Goal: Information Seeking & Learning: Find specific fact

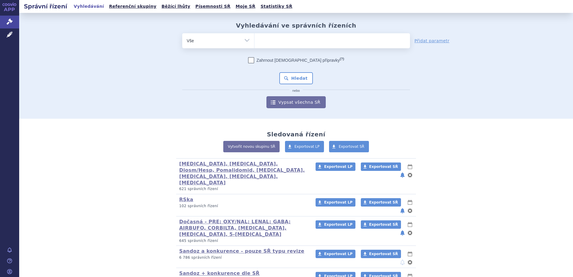
click at [139, 54] on div "odstranit Vše Spisová značka Typ SŘ" at bounding box center [296, 70] width 354 height 75
click at [268, 45] on ul at bounding box center [333, 39] width 156 height 13
click at [255, 45] on select at bounding box center [254, 40] width 0 height 15
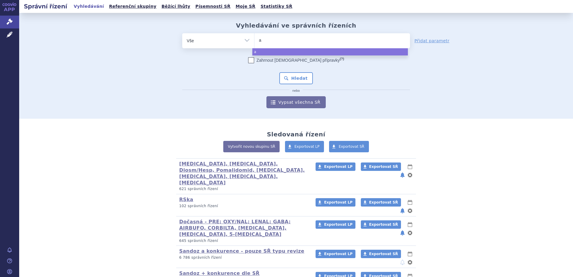
type input "ap"
type input "api"
type input "apix"
type input "apixa"
type input "apixaba"
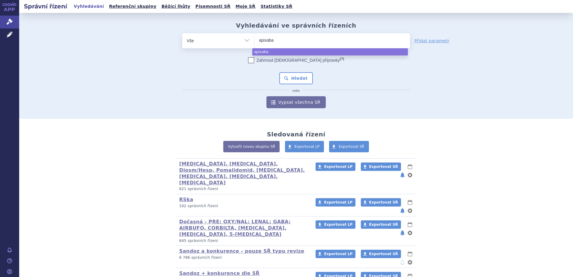
type input "apixaban"
select select "apixaban"
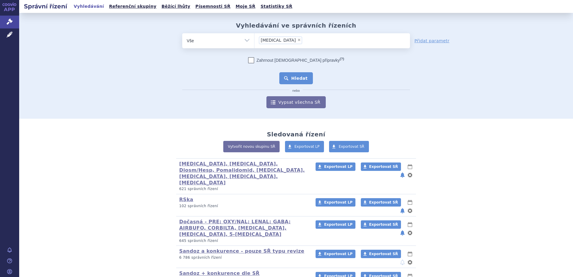
click at [292, 79] on button "Hledat" at bounding box center [296, 78] width 34 height 12
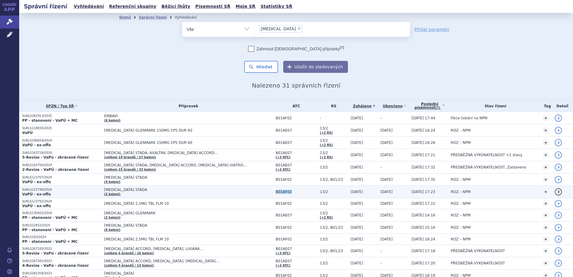
drag, startPoint x: 282, startPoint y: 193, endPoint x: 295, endPoint y: 194, distance: 13.2
click at [295, 194] on td "B01AF02" at bounding box center [295, 192] width 44 height 12
copy span "B01AF02"
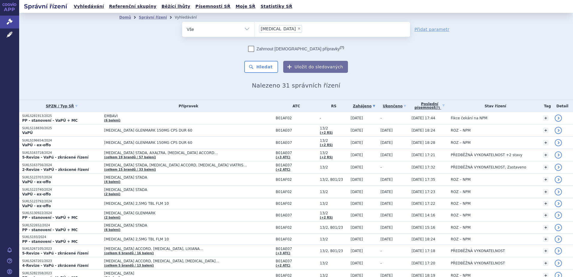
click at [297, 28] on span "×" at bounding box center [299, 29] width 4 height 4
click at [255, 28] on select "apixaban" at bounding box center [254, 29] width 0 height 15
select select
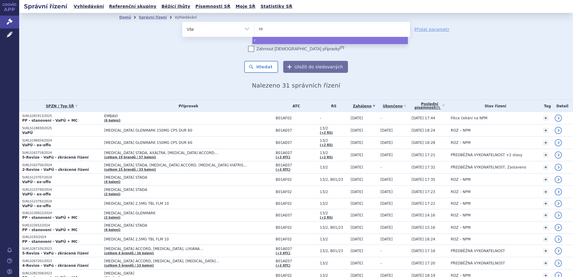
type input "ros"
type input "rosu"
type input "rosumo"
type input "rosumop"
select select "rosumop"
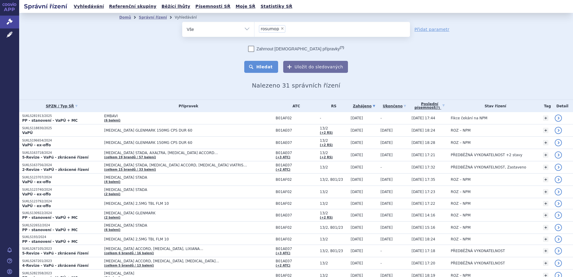
click at [261, 69] on button "Hledat" at bounding box center [261, 67] width 34 height 12
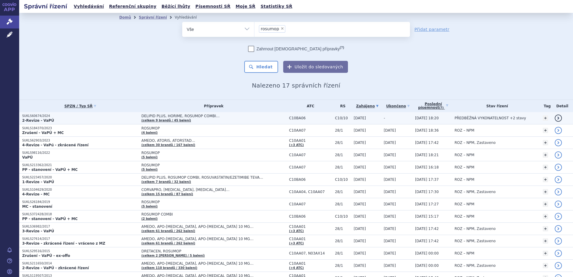
click at [193, 115] on span "DELIPID PLUS, HORIME, ROSUMOP COMBI…" at bounding box center [214, 116] width 145 height 4
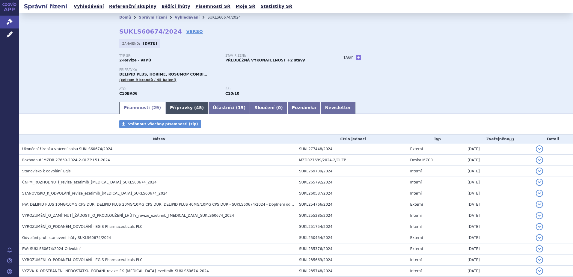
click at [166, 109] on link "Přípravky ( 45 )" at bounding box center [186, 108] width 43 height 12
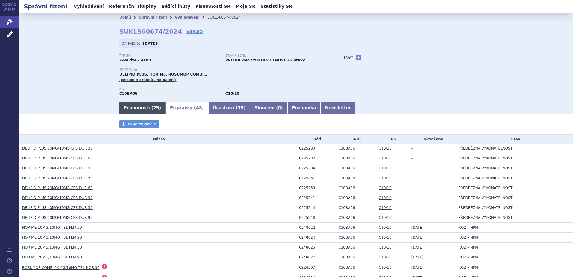
click at [142, 108] on link "Písemnosti ( 29 )" at bounding box center [142, 108] width 46 height 12
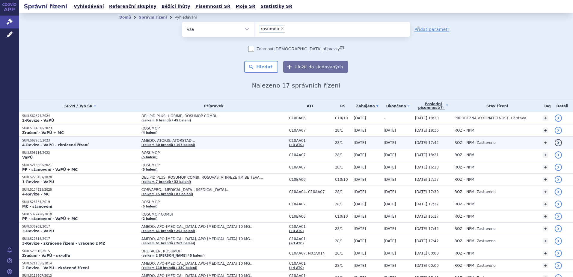
click at [172, 142] on span "AMEDO, ATORIS, ATORSTAD… (celkem 30 brandů / 167 balení)" at bounding box center [214, 143] width 145 height 8
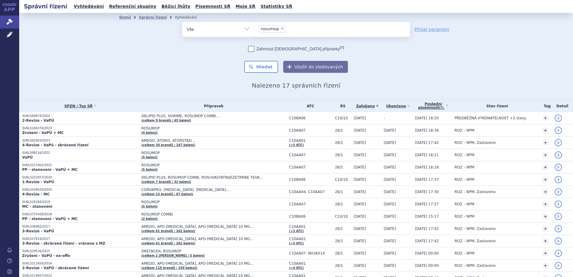
click at [281, 28] on span "×" at bounding box center [283, 29] width 4 height 4
click at [255, 28] on select "rosumop" at bounding box center [254, 29] width 0 height 15
select select
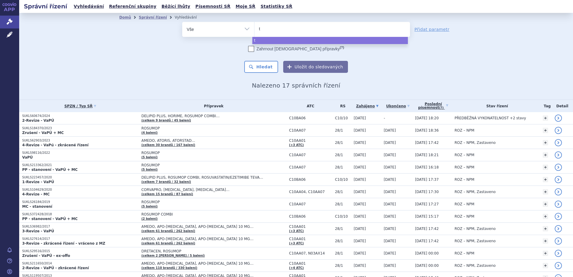
type input "te"
type input "tez"
type input "tezz"
type input "tezzi"
type input "tezzimi"
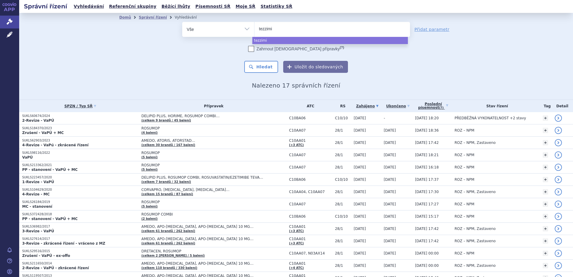
select select "tezzimi"
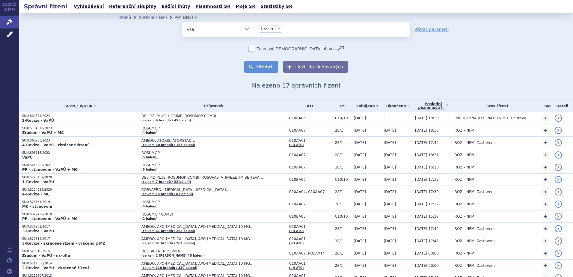
click at [264, 63] on button "Hledat" at bounding box center [261, 67] width 34 height 12
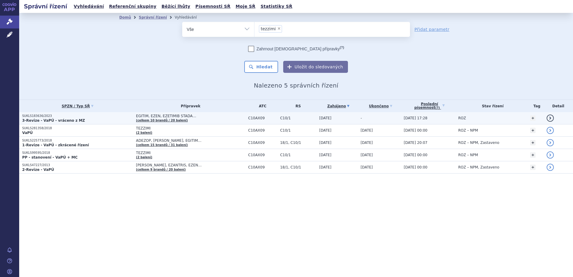
click at [192, 118] on td "EGITIM, EZEN, EZETIMIB STADA… (celkem 10 brandů / 20 balení)" at bounding box center [189, 118] width 112 height 12
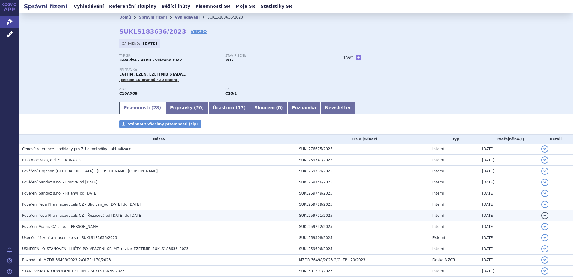
scroll to position [80, 0]
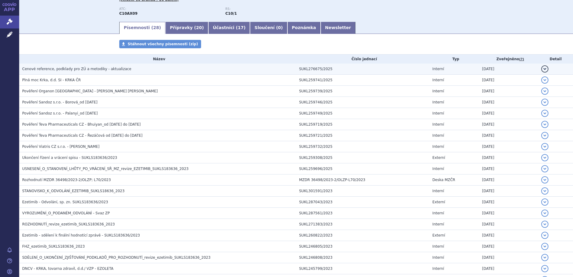
click at [77, 69] on span "Cenové reference, podklady pro ZÚ a metodiky - aktualizace" at bounding box center [76, 69] width 109 height 4
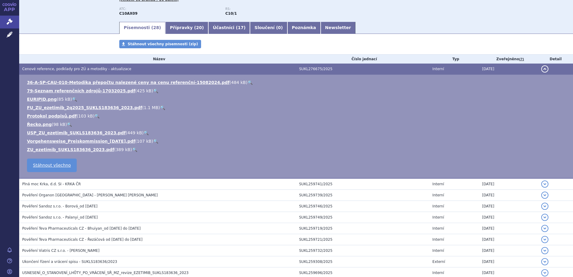
click at [132, 149] on link "🔍" at bounding box center [134, 149] width 5 height 5
